Goal: Check status

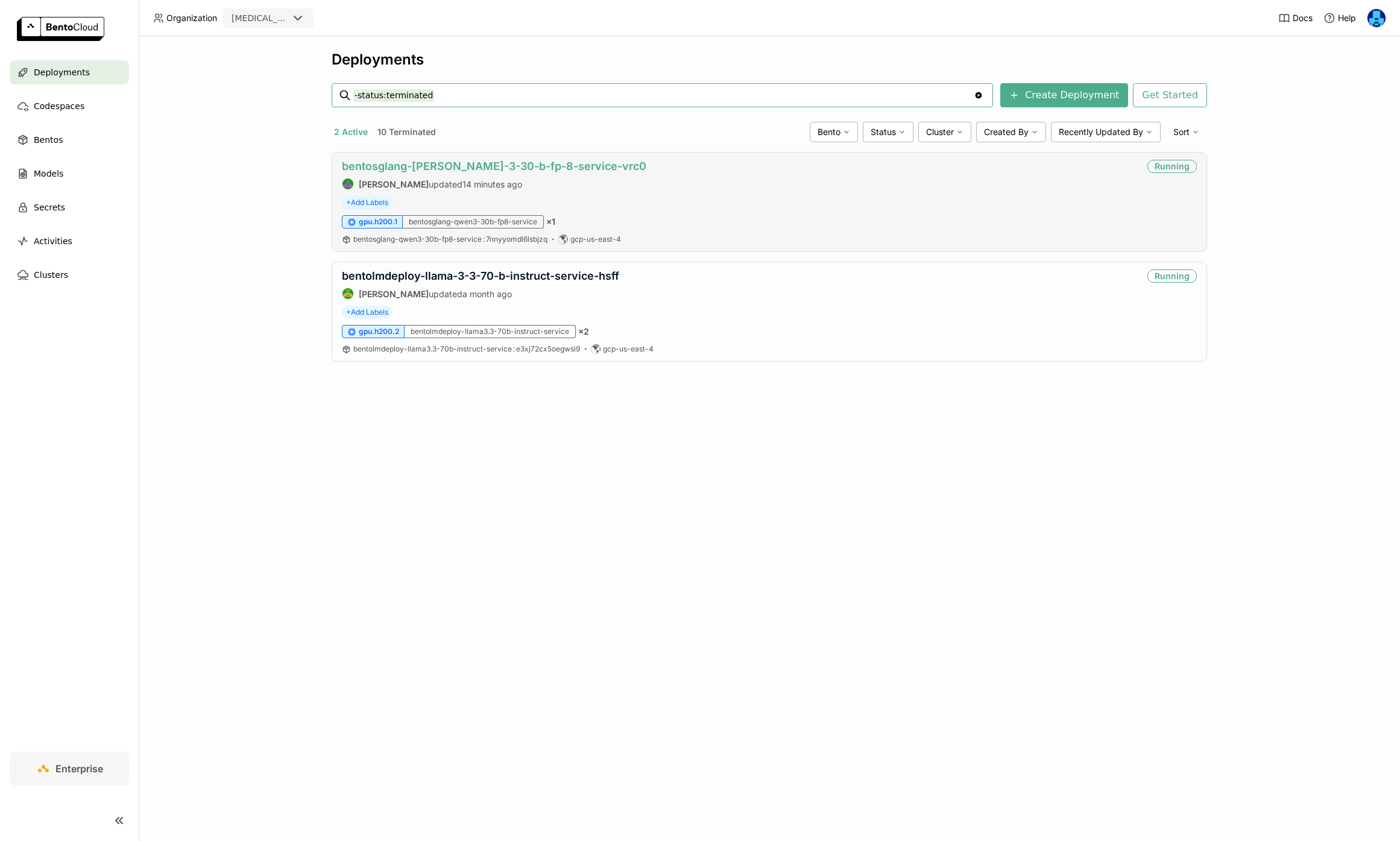
click at [469, 165] on link "bentosglang-[PERSON_NAME]-3-30-b-fp-8-service-vrc0" at bounding box center [494, 166] width 305 height 13
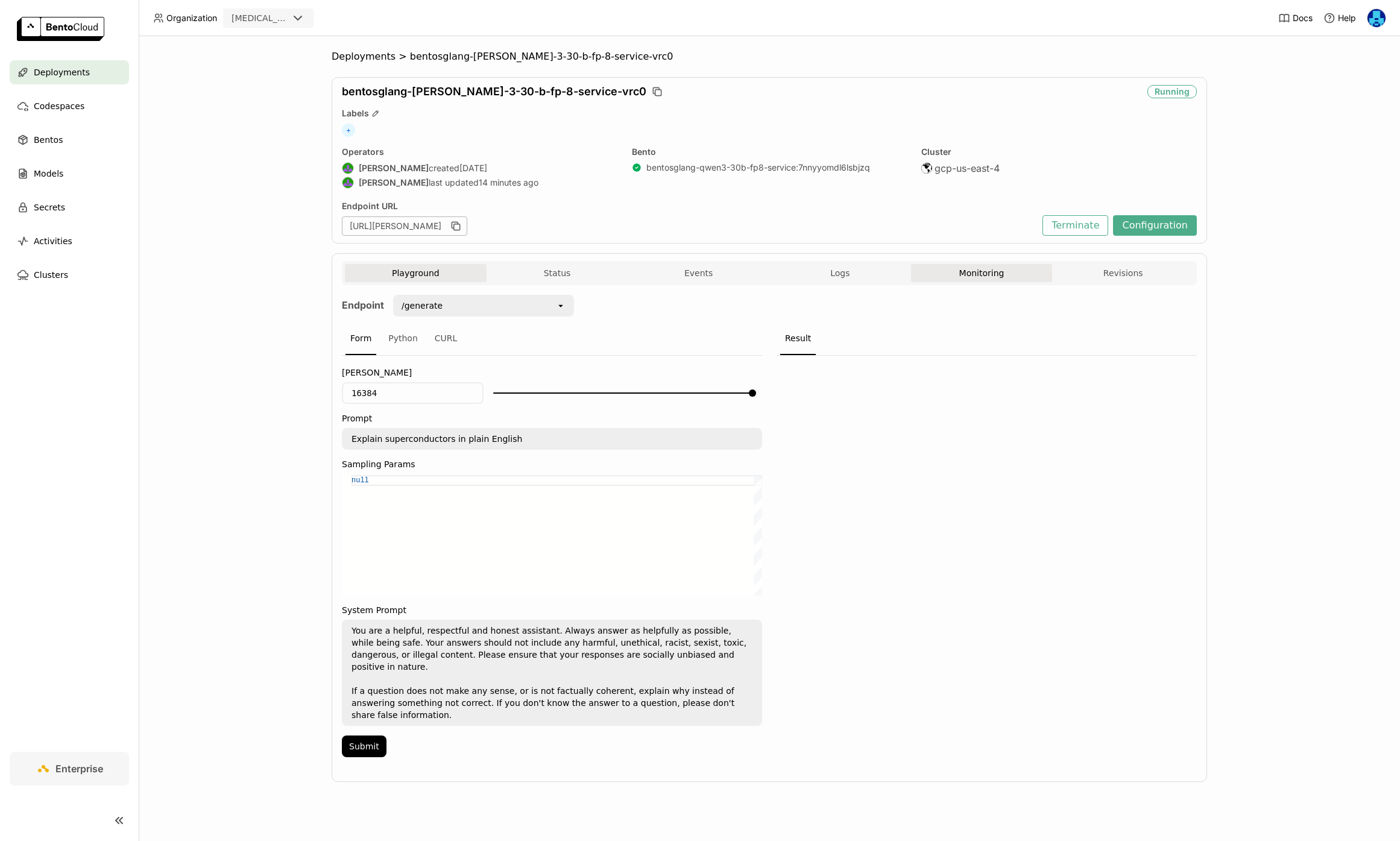
click at [983, 273] on button "Monitoring" at bounding box center [982, 273] width 141 height 18
